Goal: Transaction & Acquisition: Purchase product/service

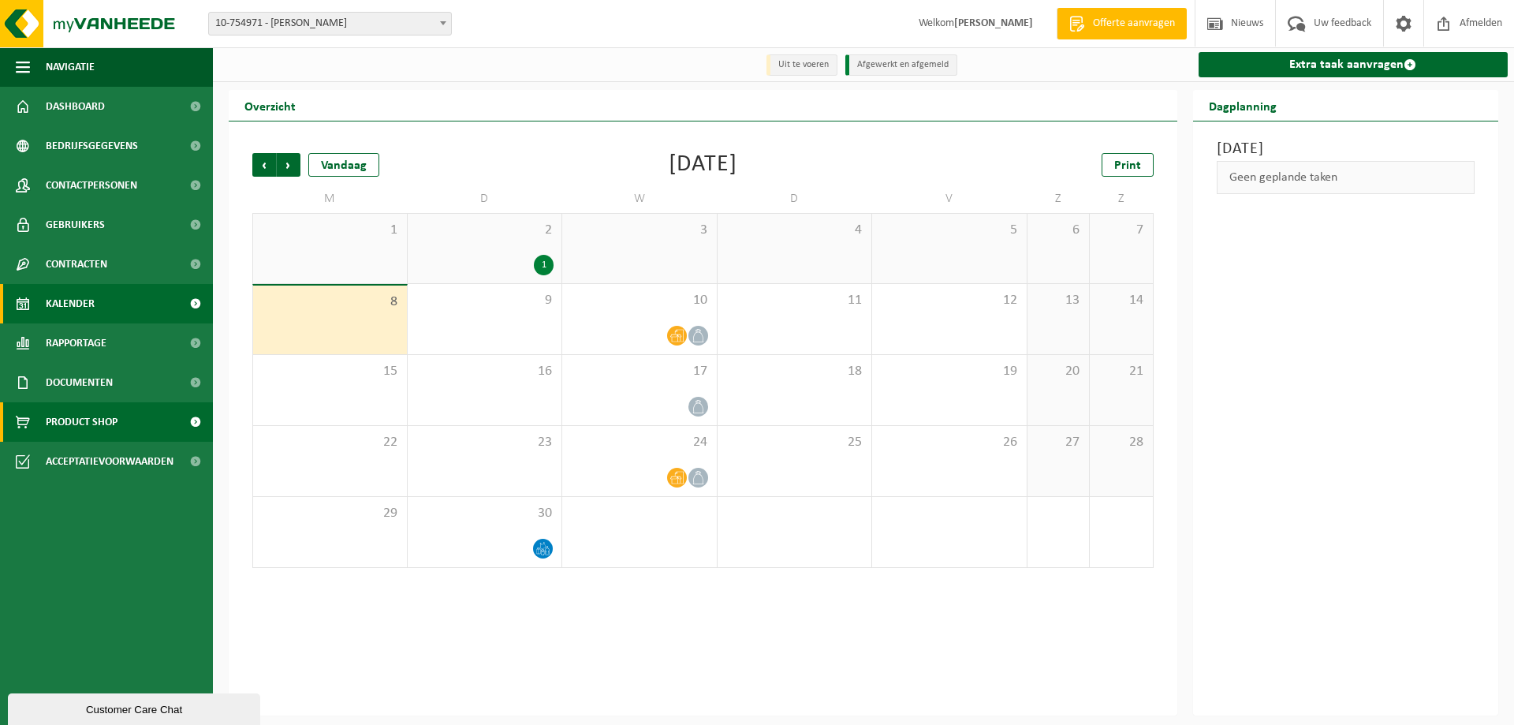
click at [136, 420] on link "Product Shop" at bounding box center [106, 421] width 213 height 39
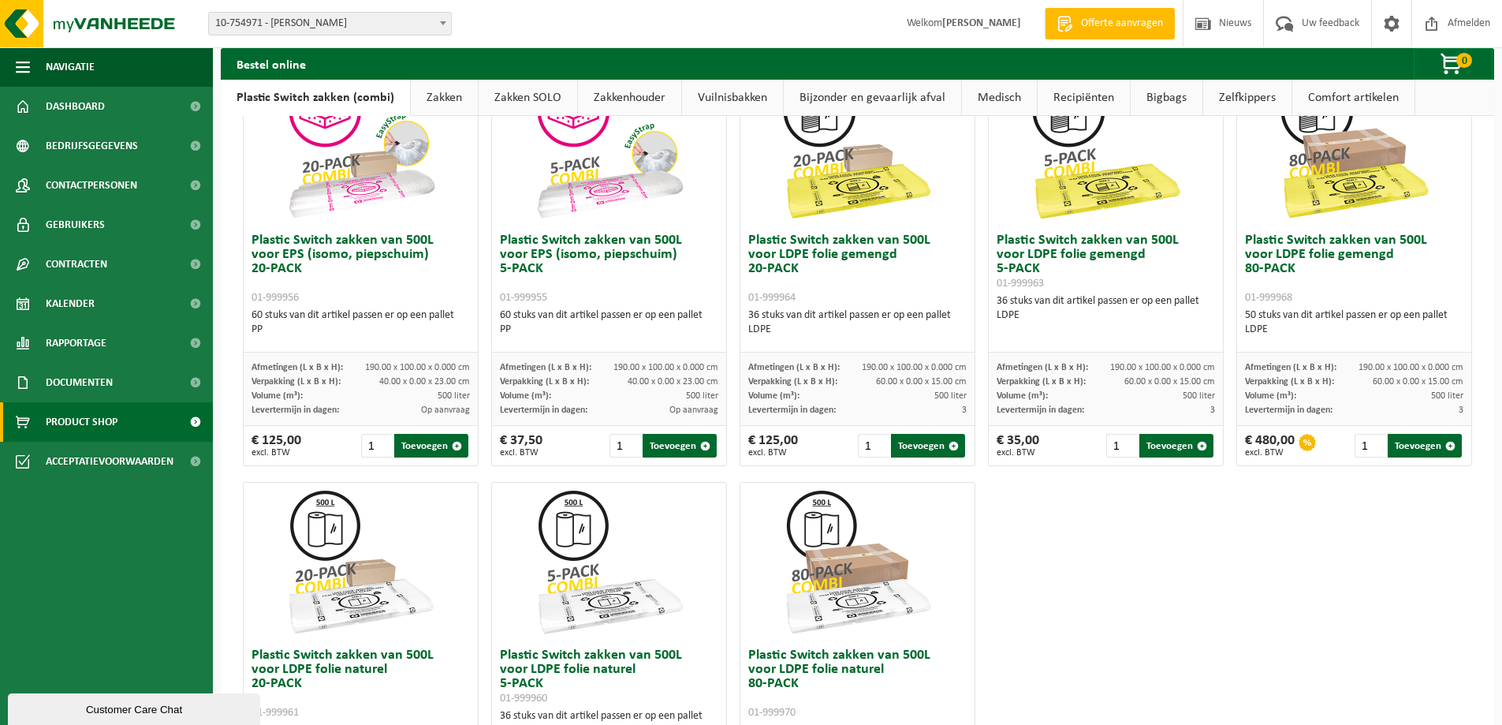
scroll to position [519, 0]
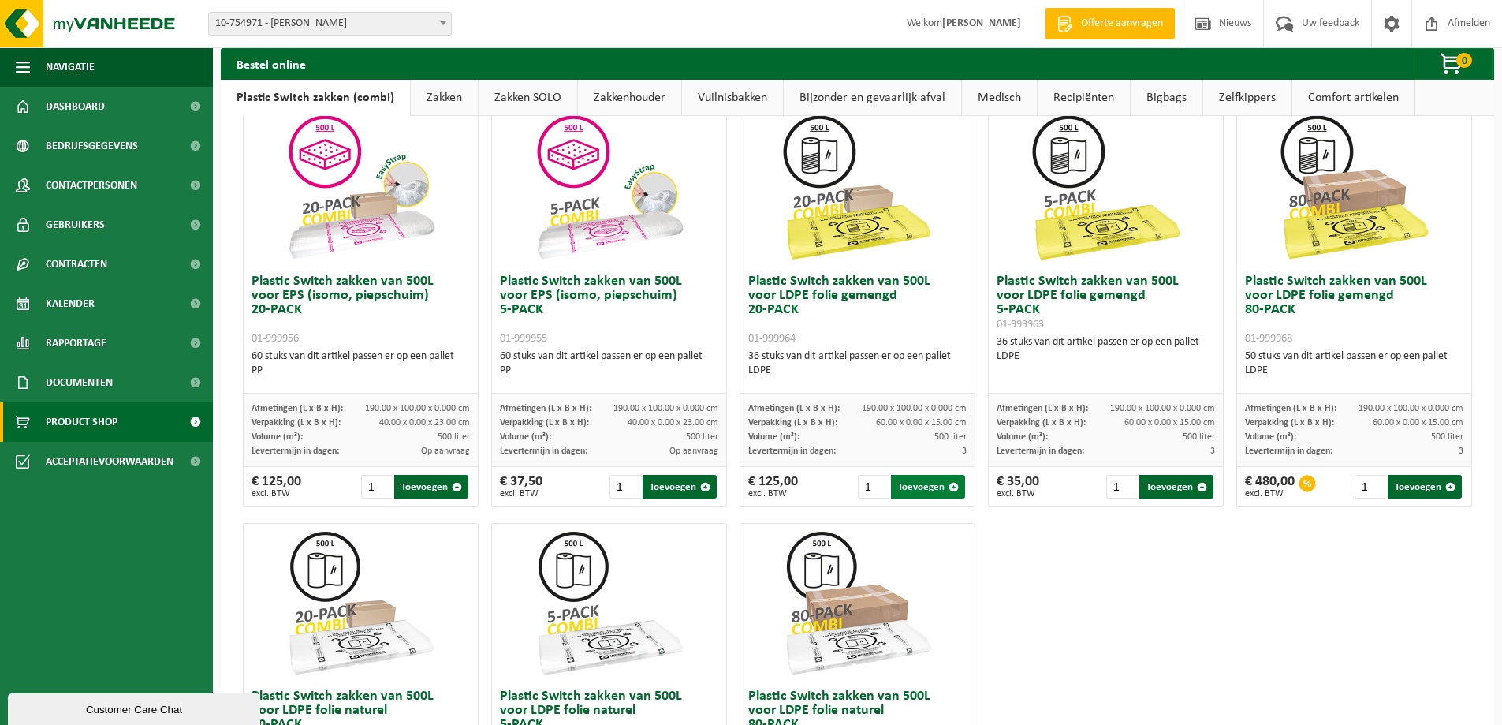
click at [933, 491] on button "Toevoegen" at bounding box center [928, 487] width 74 height 24
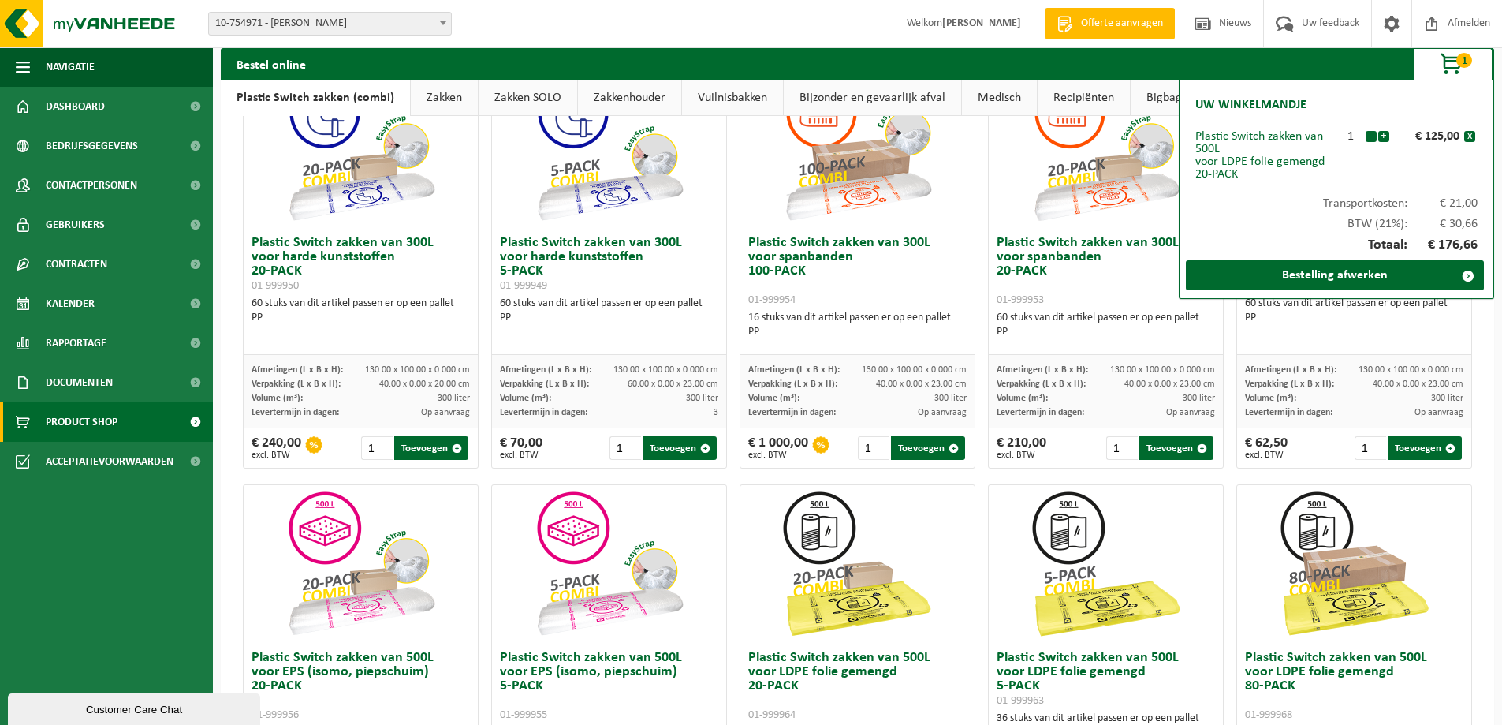
scroll to position [0, 0]
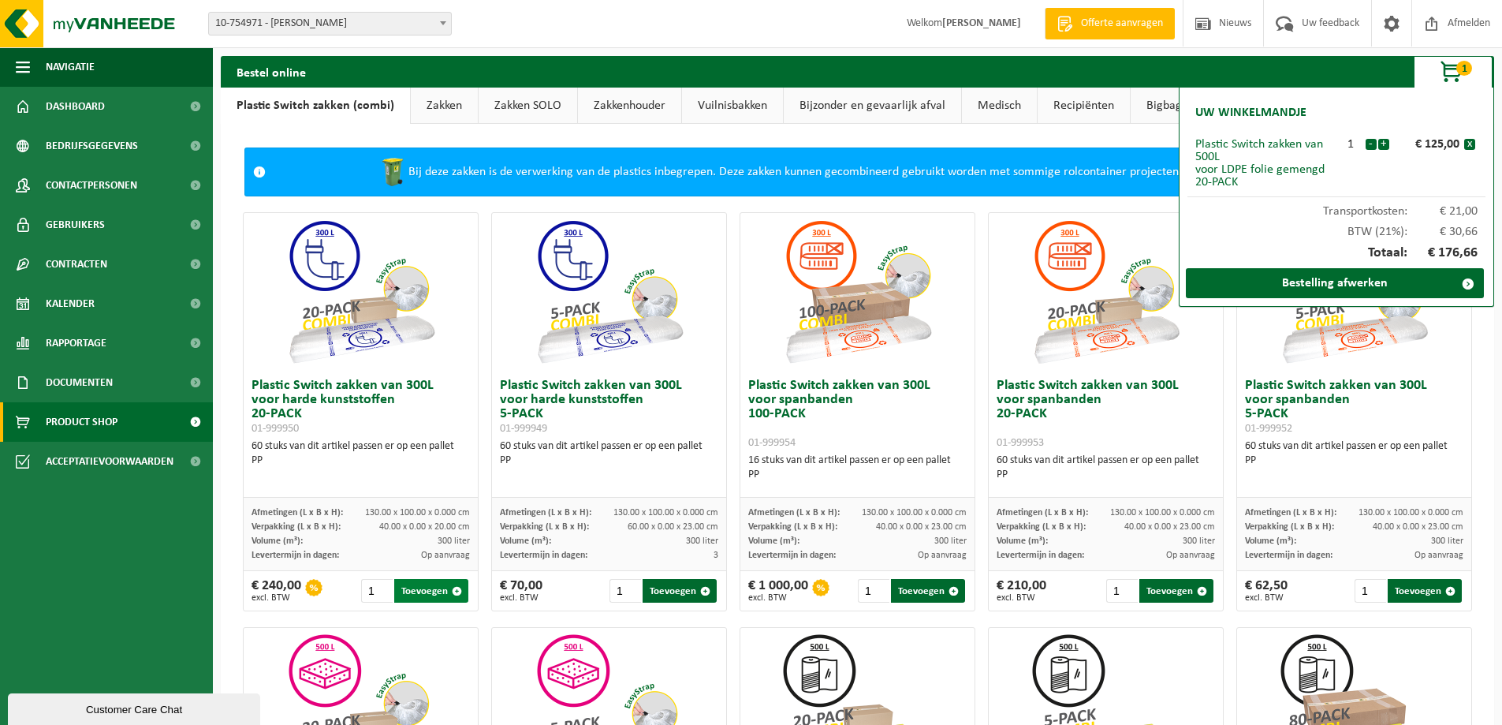
click at [443, 592] on button "Toevoegen" at bounding box center [431, 591] width 74 height 24
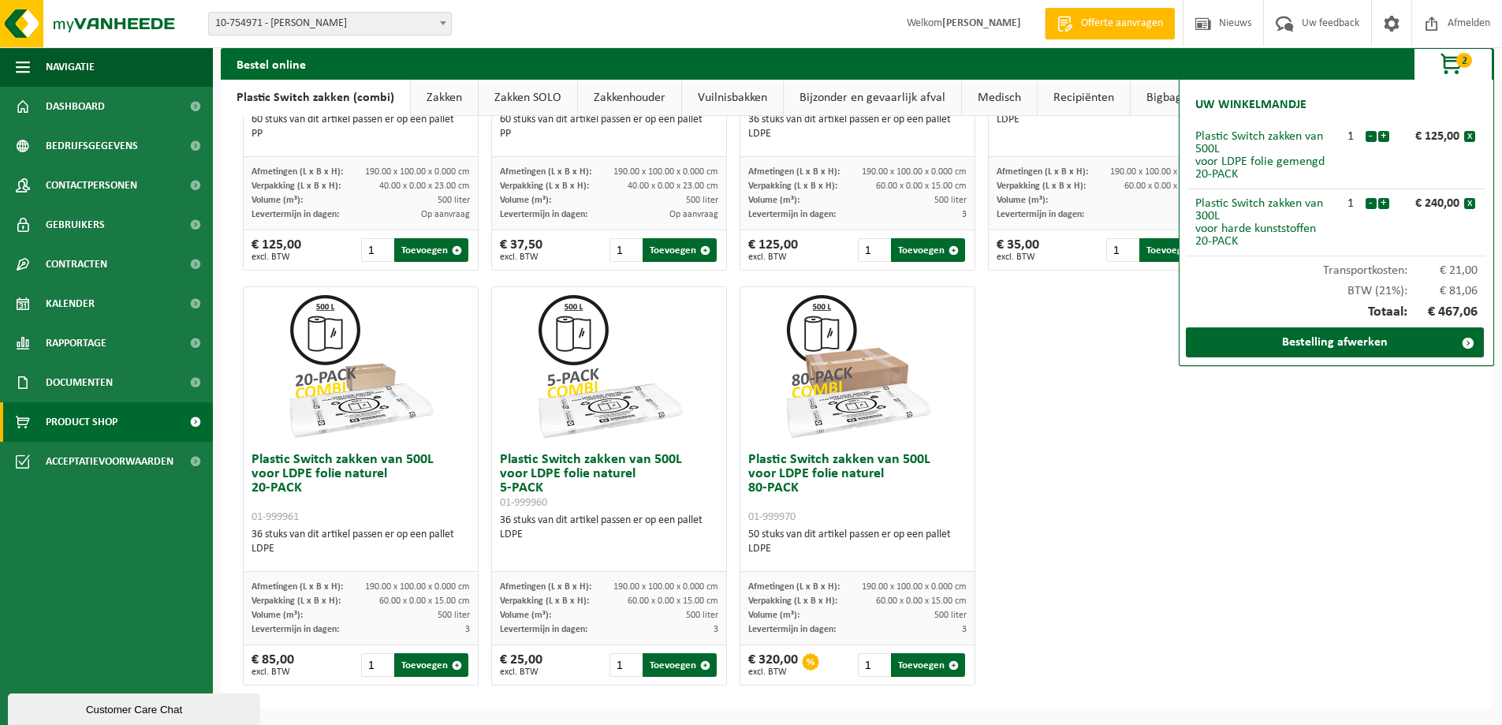
scroll to position [203, 0]
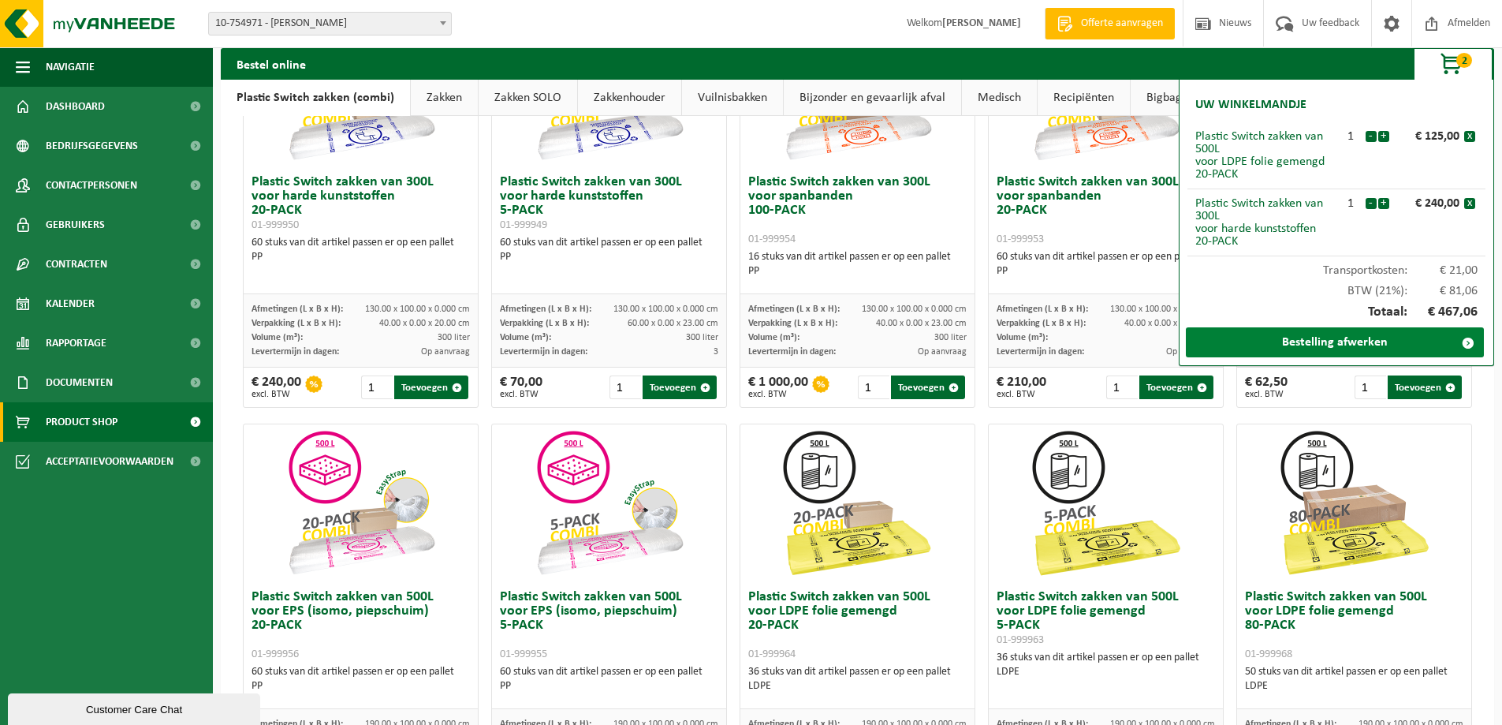
click at [1355, 335] on link "Bestelling afwerken" at bounding box center [1335, 342] width 298 height 30
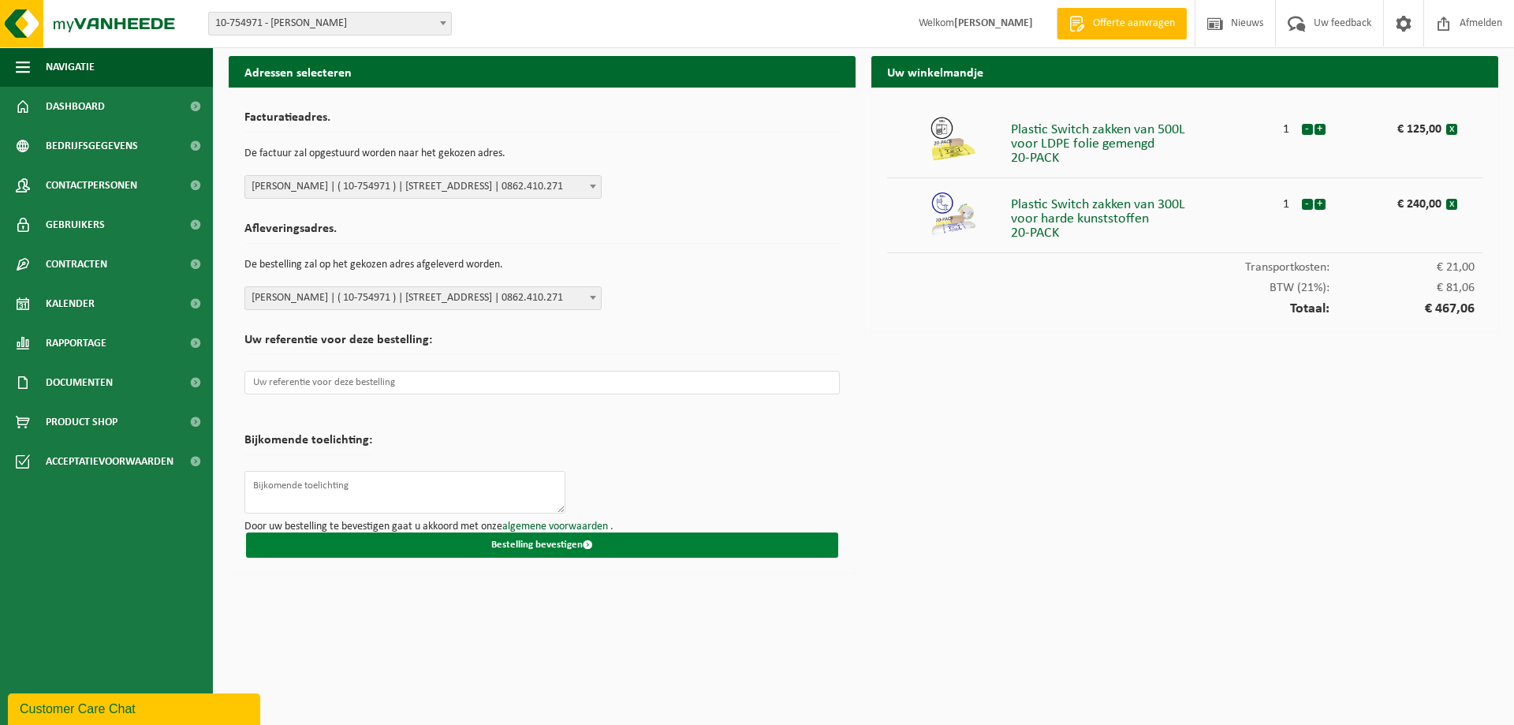
click at [540, 541] on button "Bestelling bevestigen" at bounding box center [542, 544] width 592 height 25
